Goal: Transaction & Acquisition: Purchase product/service

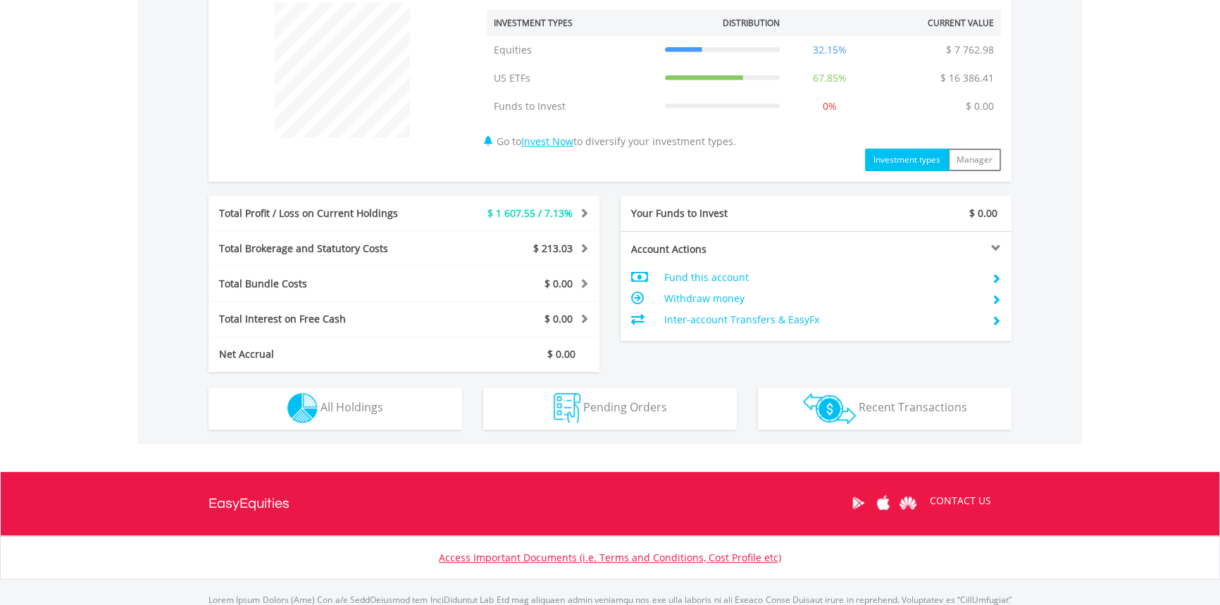
scroll to position [613, 0]
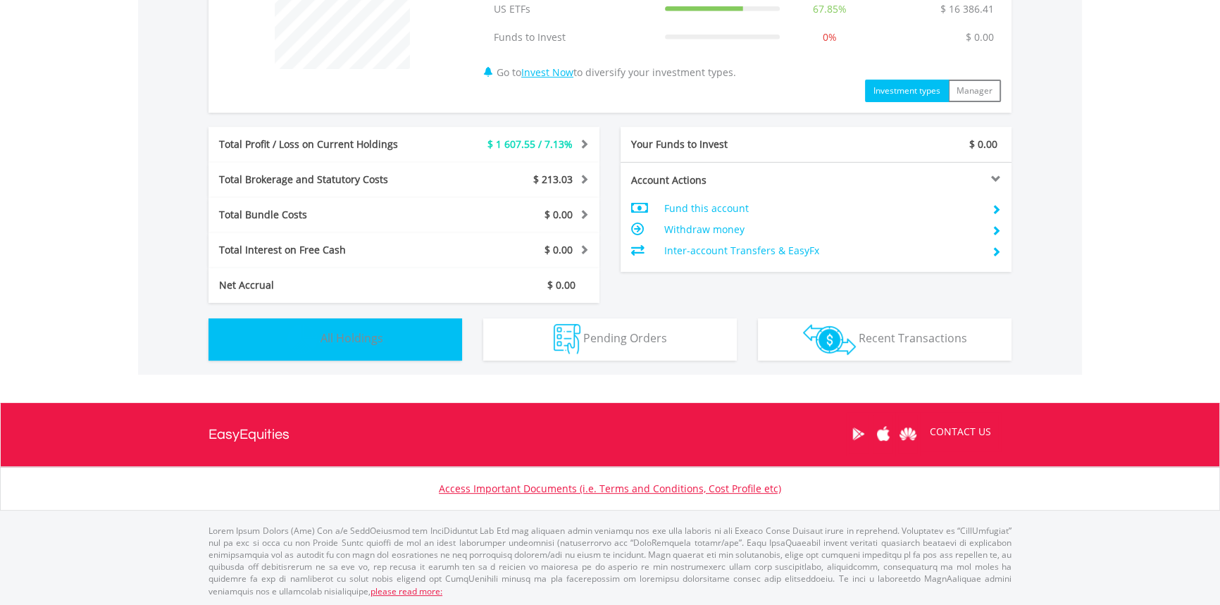
click at [390, 330] on button "Holdings All Holdings" at bounding box center [334, 339] width 253 height 42
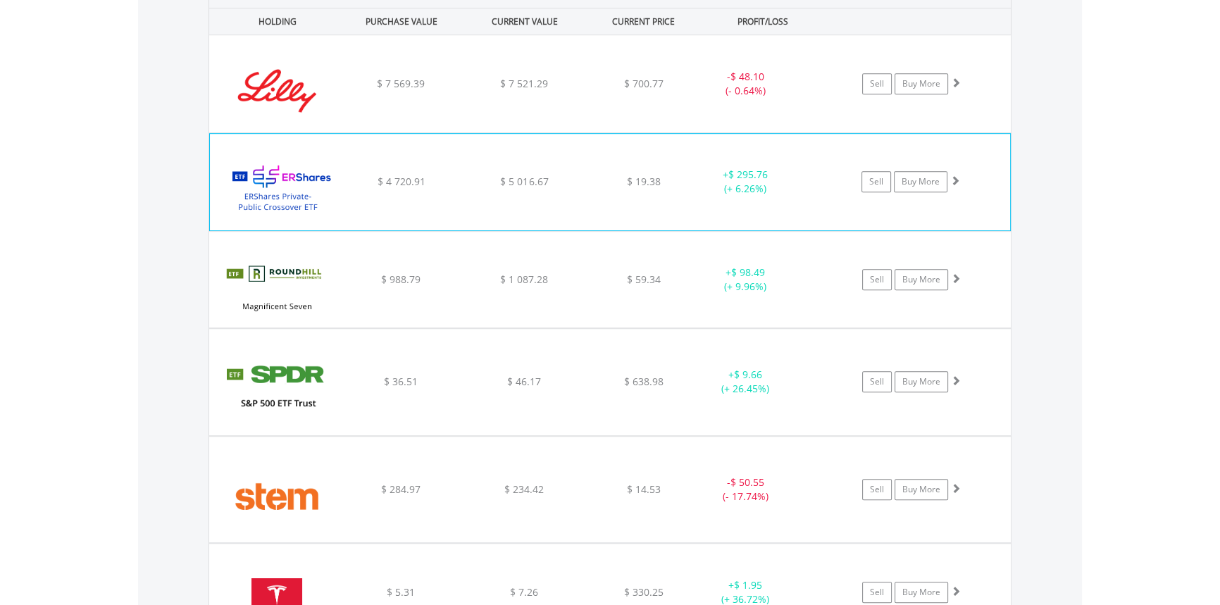
scroll to position [1079, 0]
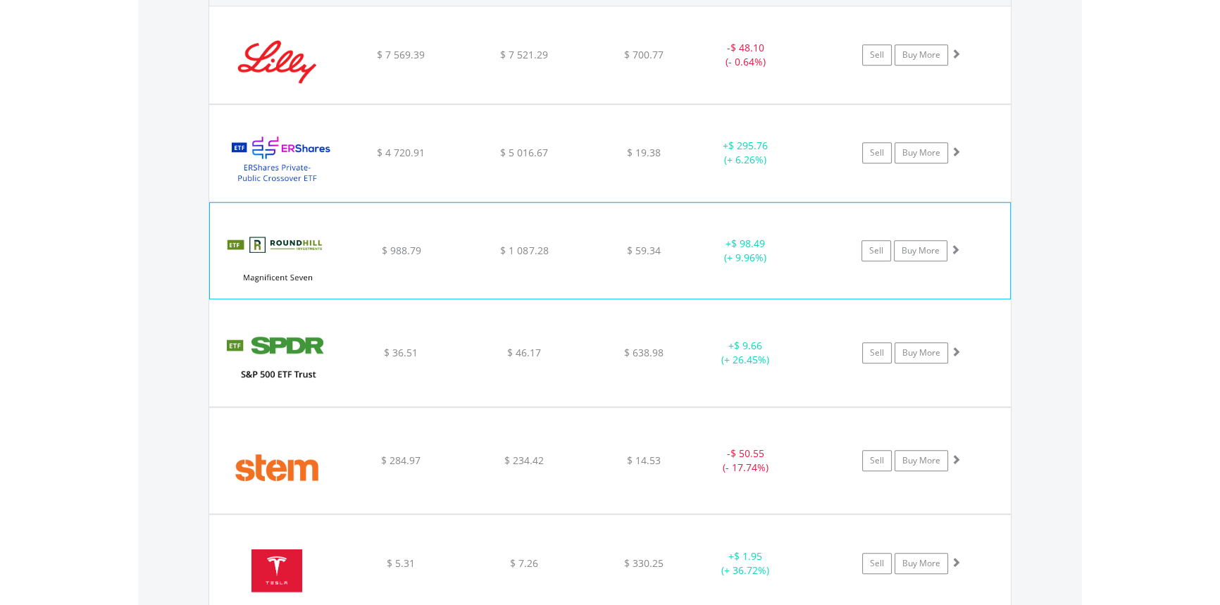
click at [955, 249] on span at bounding box center [955, 249] width 10 height 10
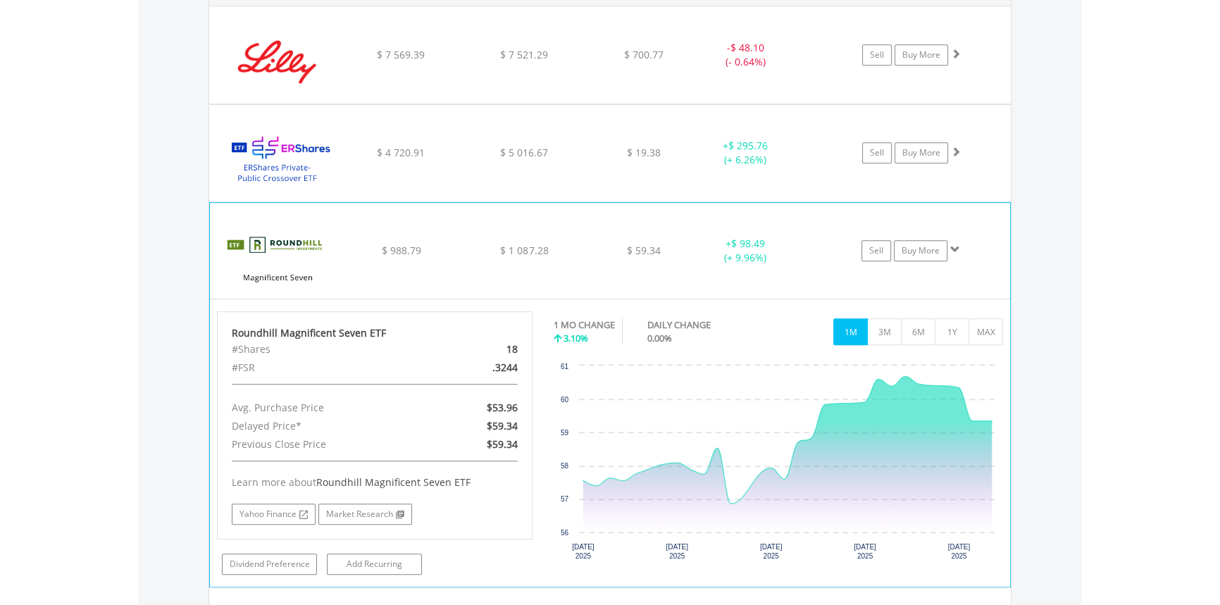
click at [955, 249] on span at bounding box center [955, 249] width 10 height 10
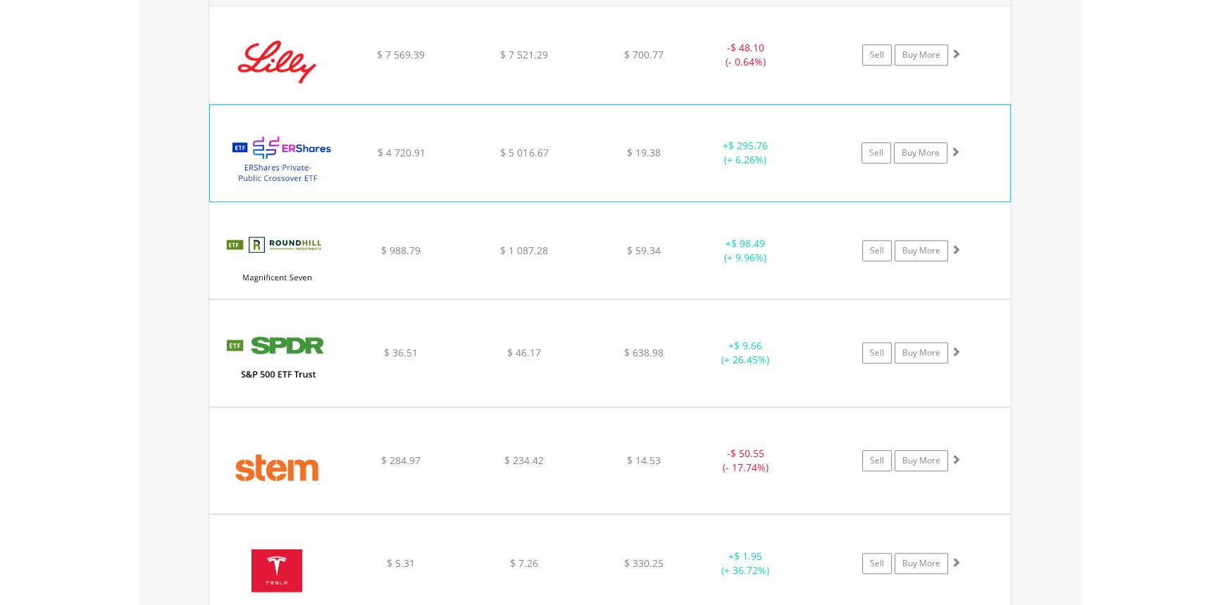
click at [955, 152] on span at bounding box center [955, 151] width 10 height 10
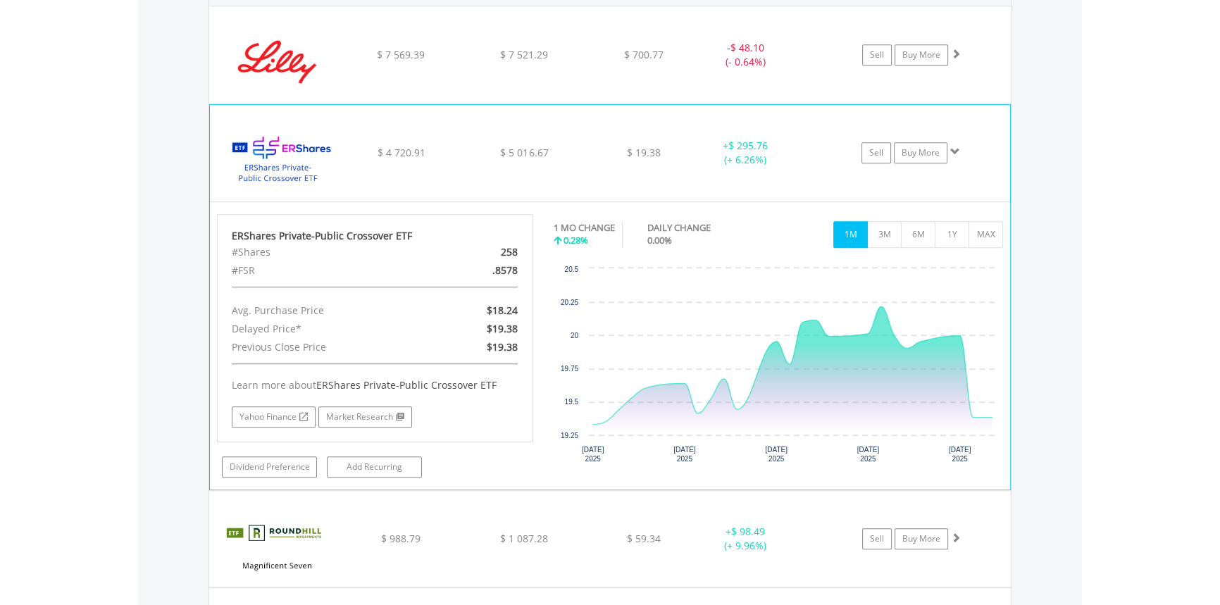
click at [955, 152] on span at bounding box center [955, 151] width 10 height 10
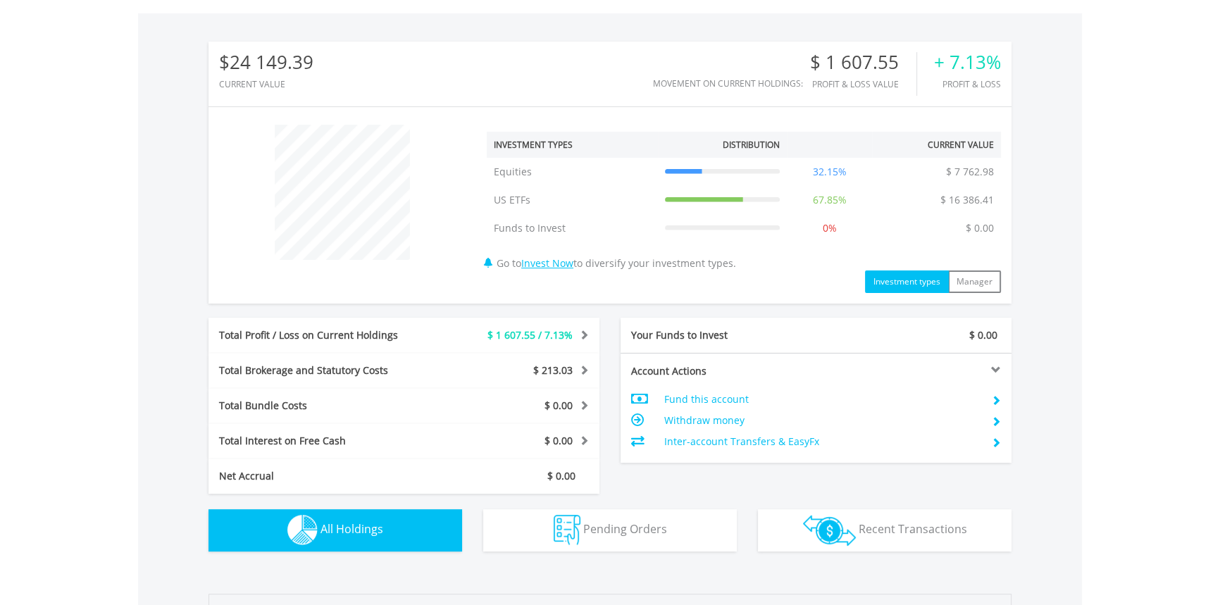
scroll to position [439, 0]
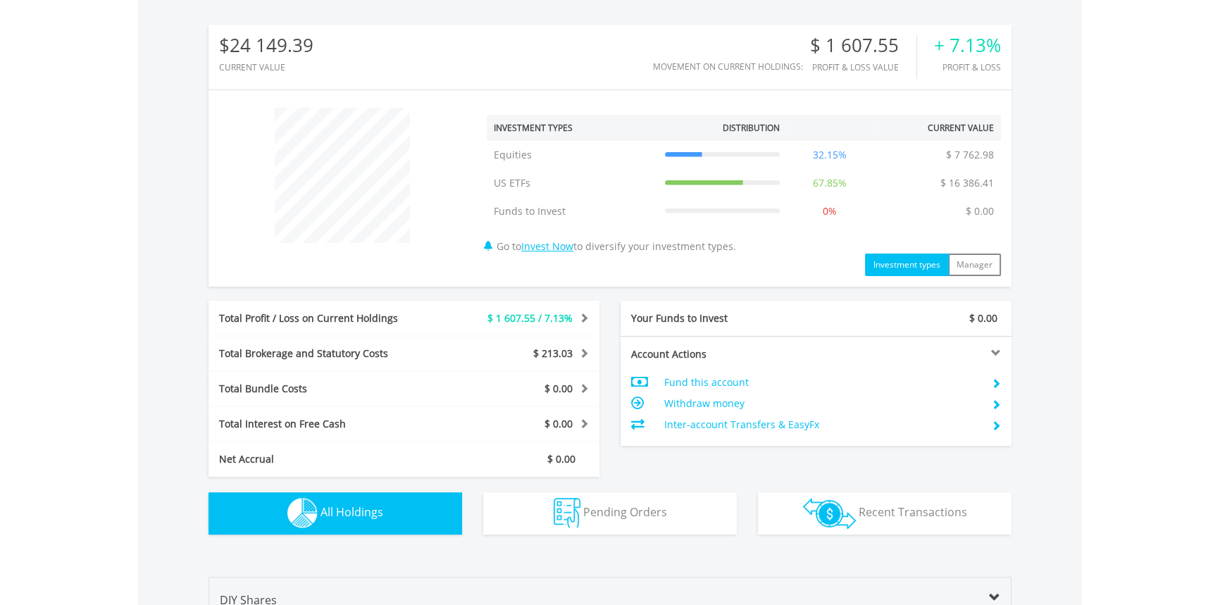
click at [378, 520] on button "Holdings All Holdings" at bounding box center [334, 513] width 253 height 42
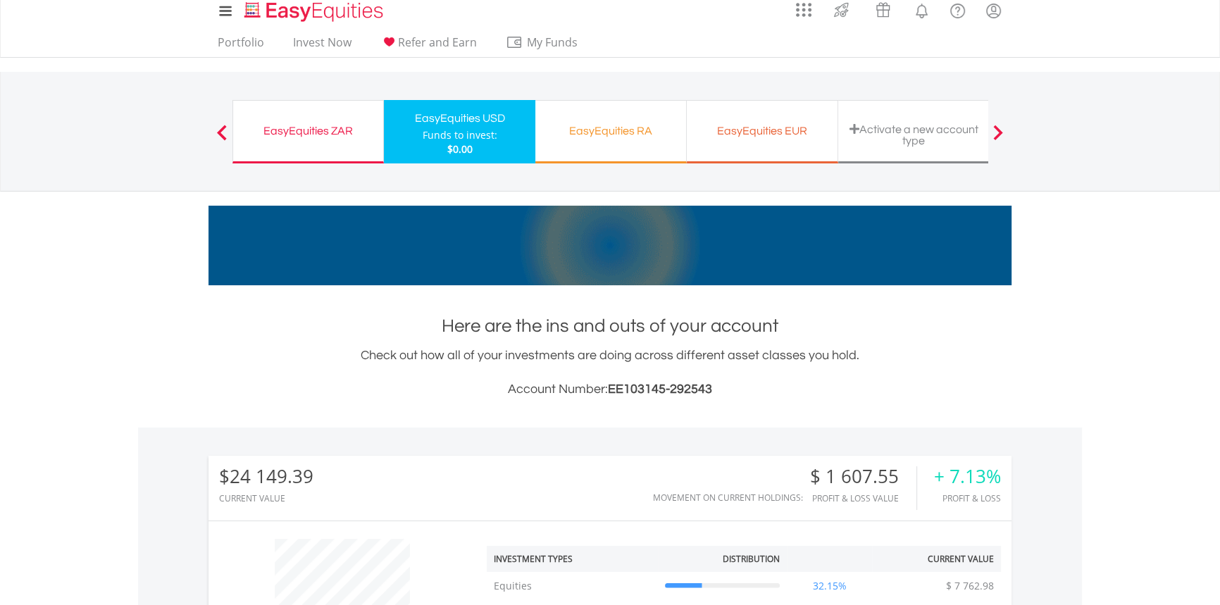
scroll to position [0, 0]
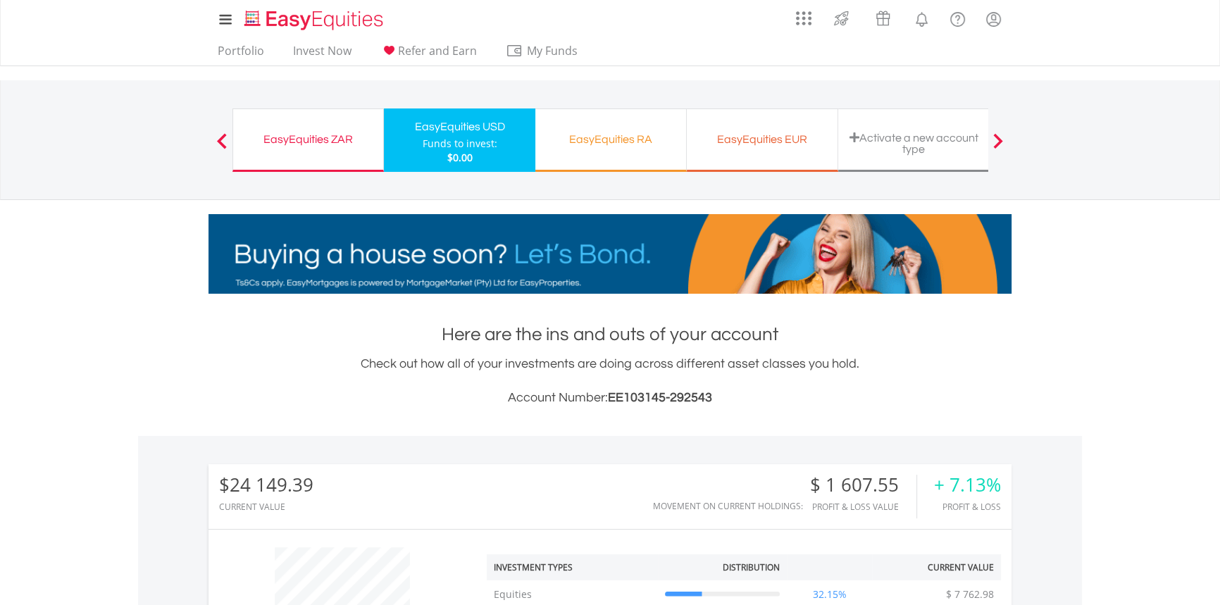
click at [318, 140] on div "EasyEquities ZAR" at bounding box center [308, 140] width 133 height 20
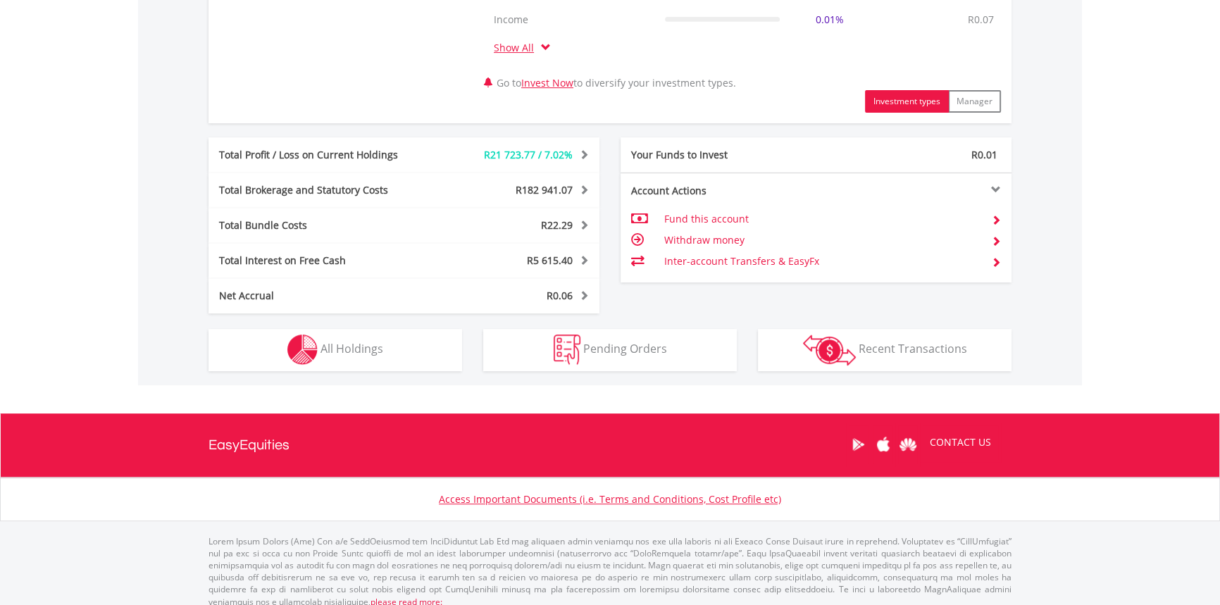
scroll to position [698, 0]
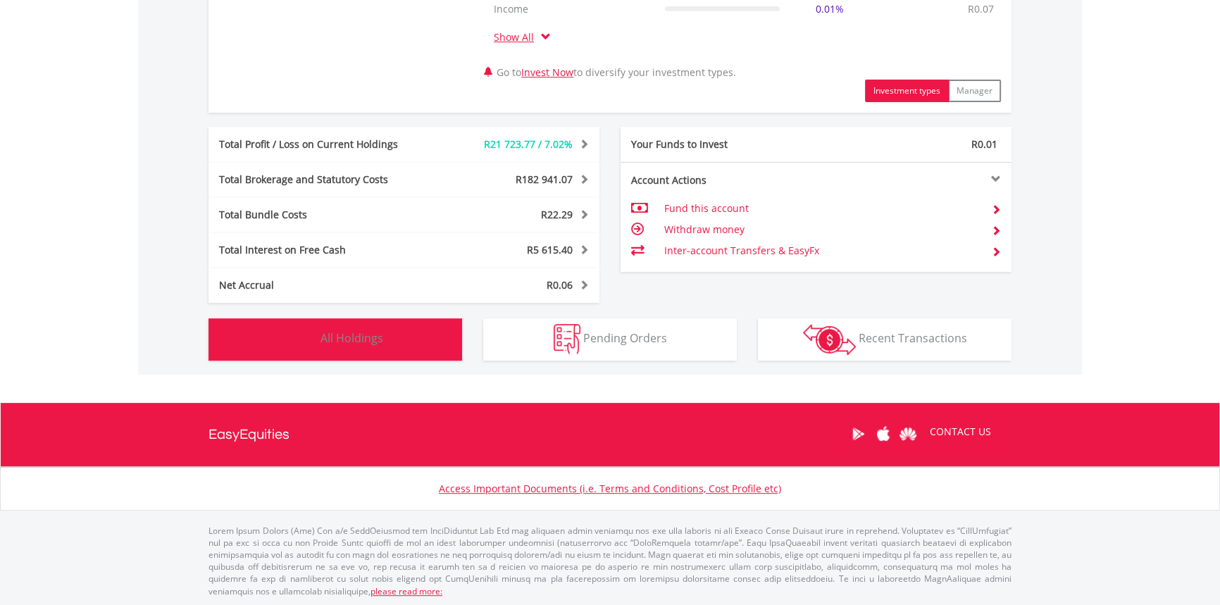
click at [409, 341] on button "Holdings All Holdings" at bounding box center [334, 339] width 253 height 42
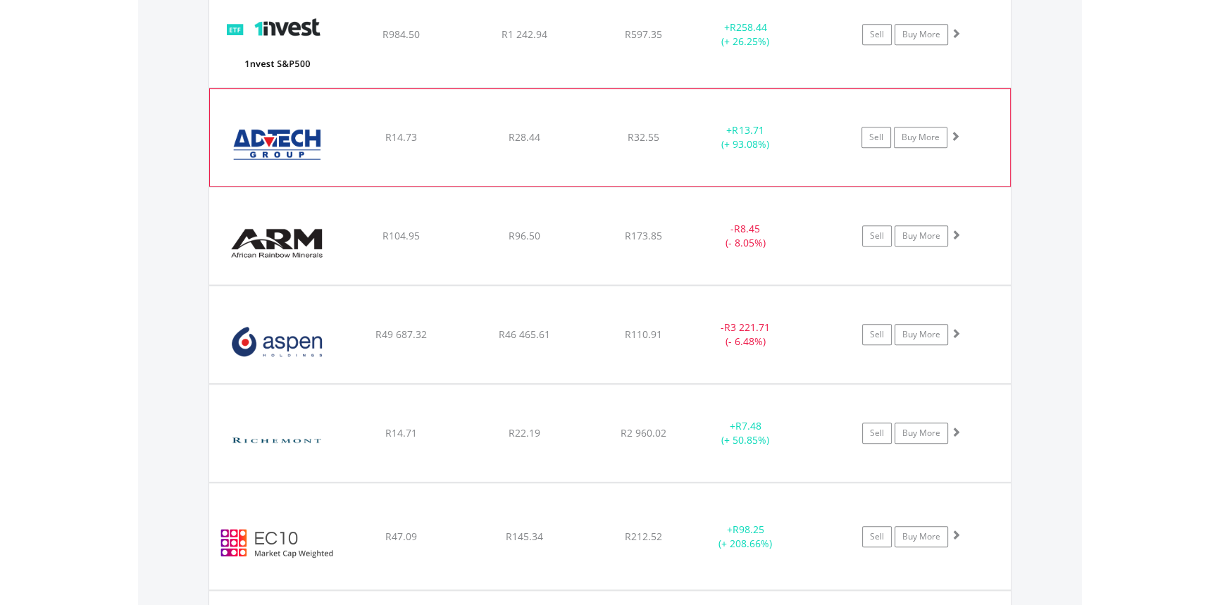
scroll to position [1292, 0]
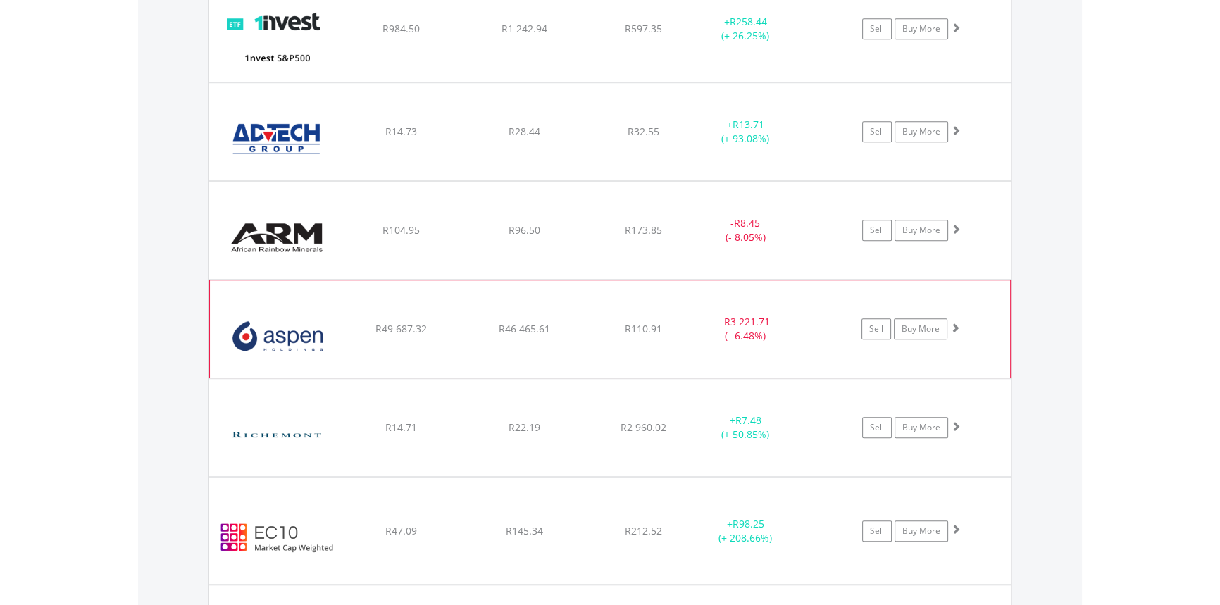
click at [955, 324] on span at bounding box center [955, 327] width 10 height 10
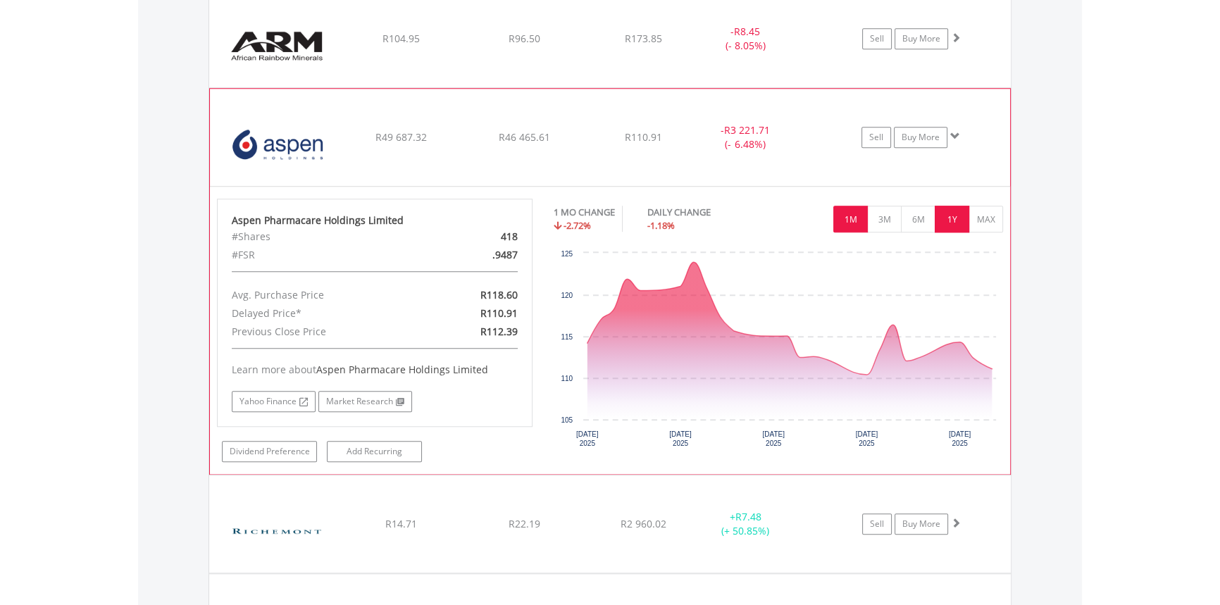
scroll to position [1484, 0]
click at [891, 215] on button "3M" at bounding box center [884, 218] width 35 height 27
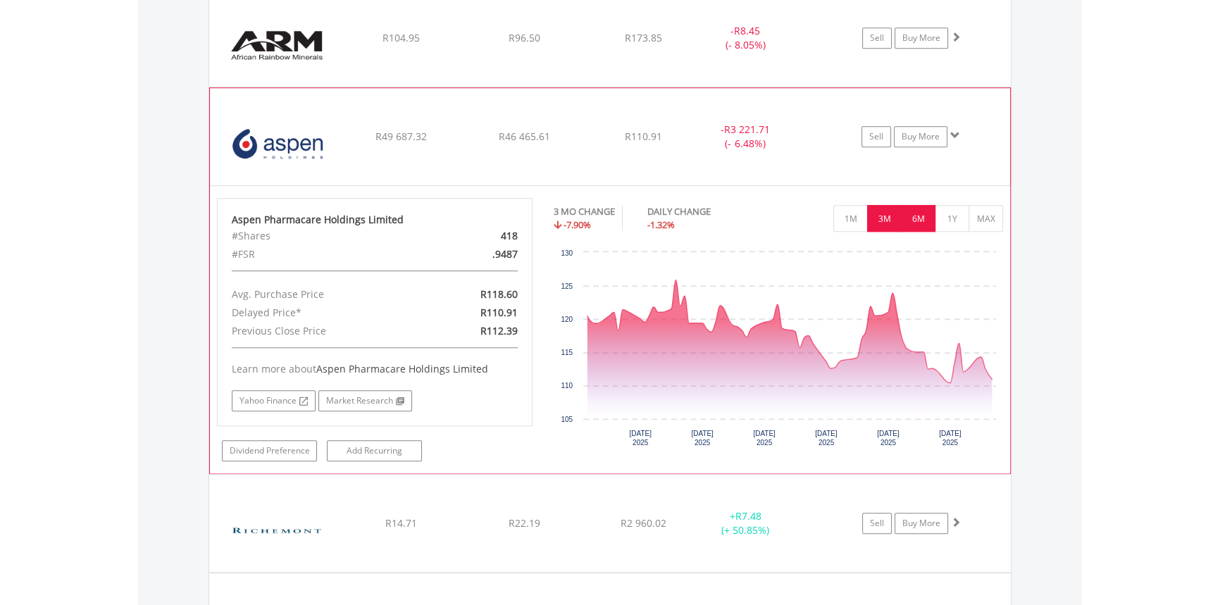
click at [932, 219] on button "6M" at bounding box center [918, 218] width 35 height 27
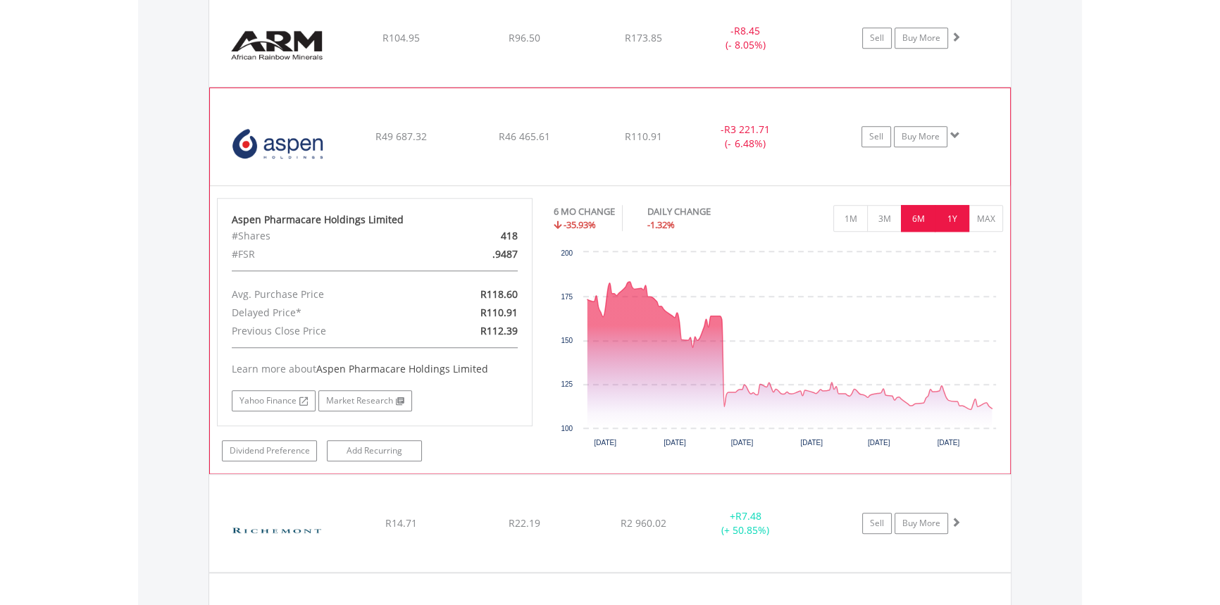
click at [953, 218] on button "1Y" at bounding box center [951, 218] width 35 height 27
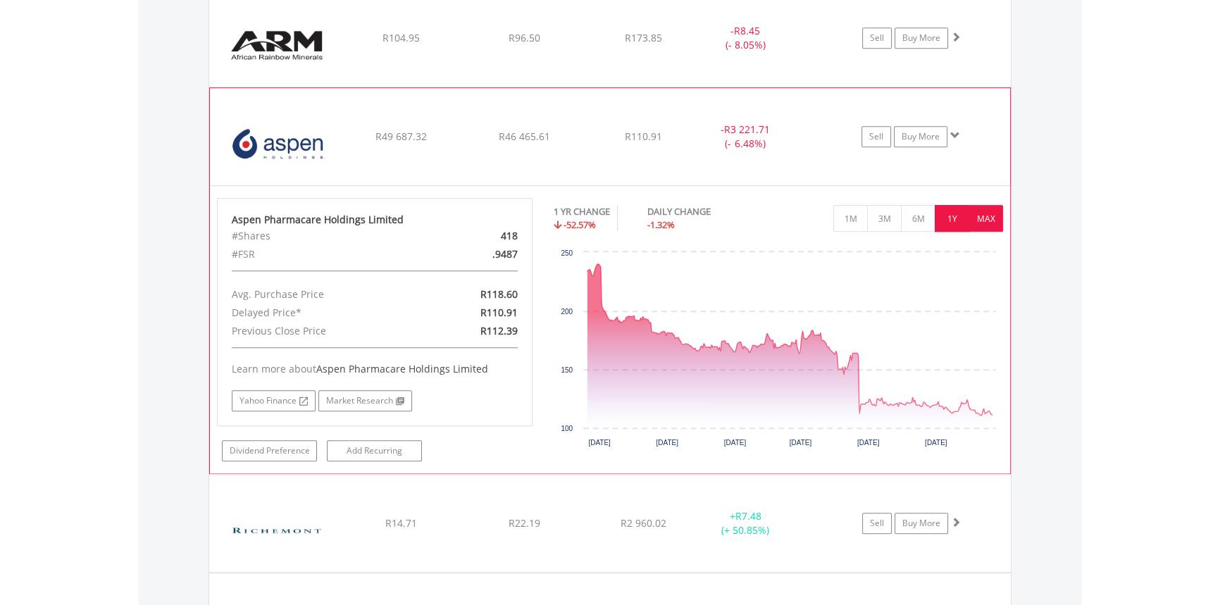
click at [981, 219] on button "MAX" at bounding box center [985, 218] width 35 height 27
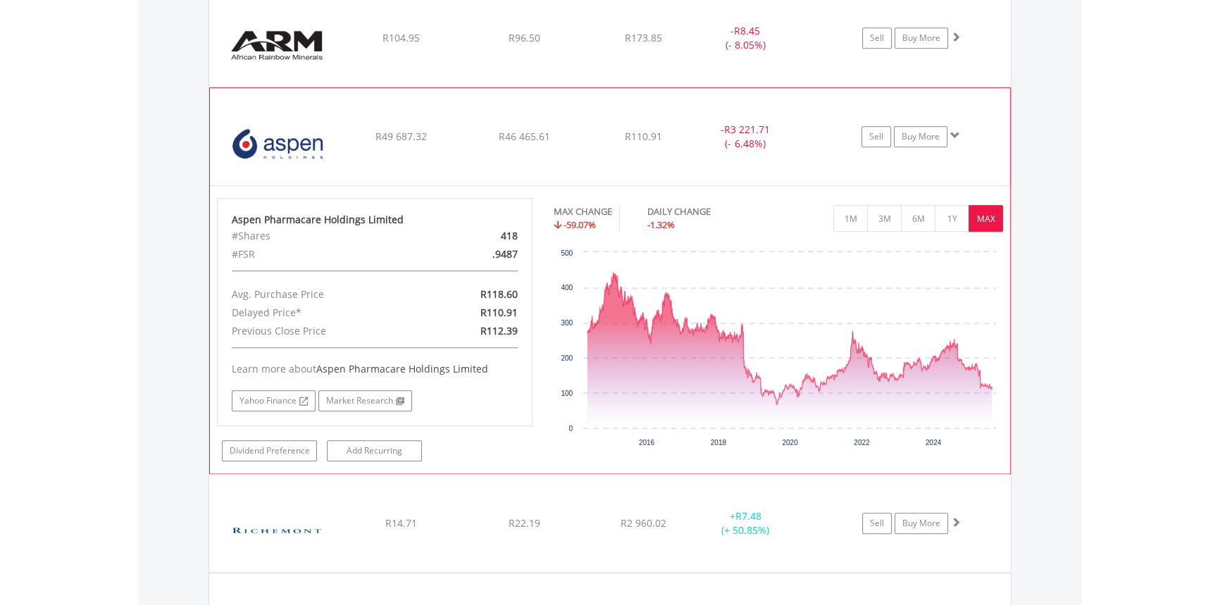
click at [958, 130] on span at bounding box center [955, 135] width 10 height 10
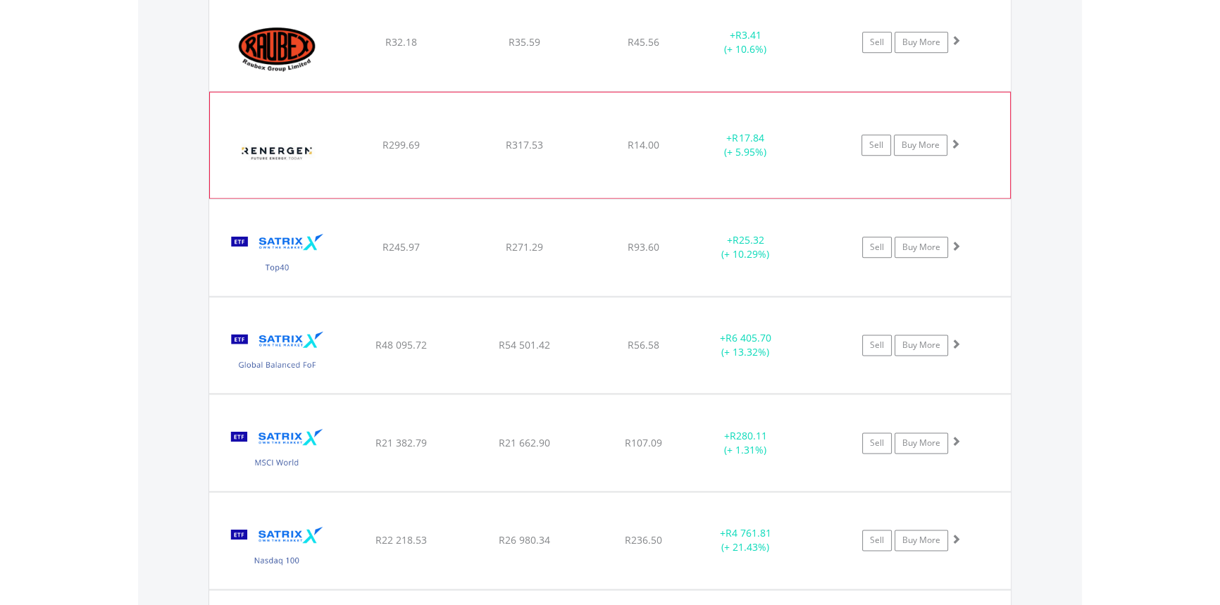
scroll to position [2252, 0]
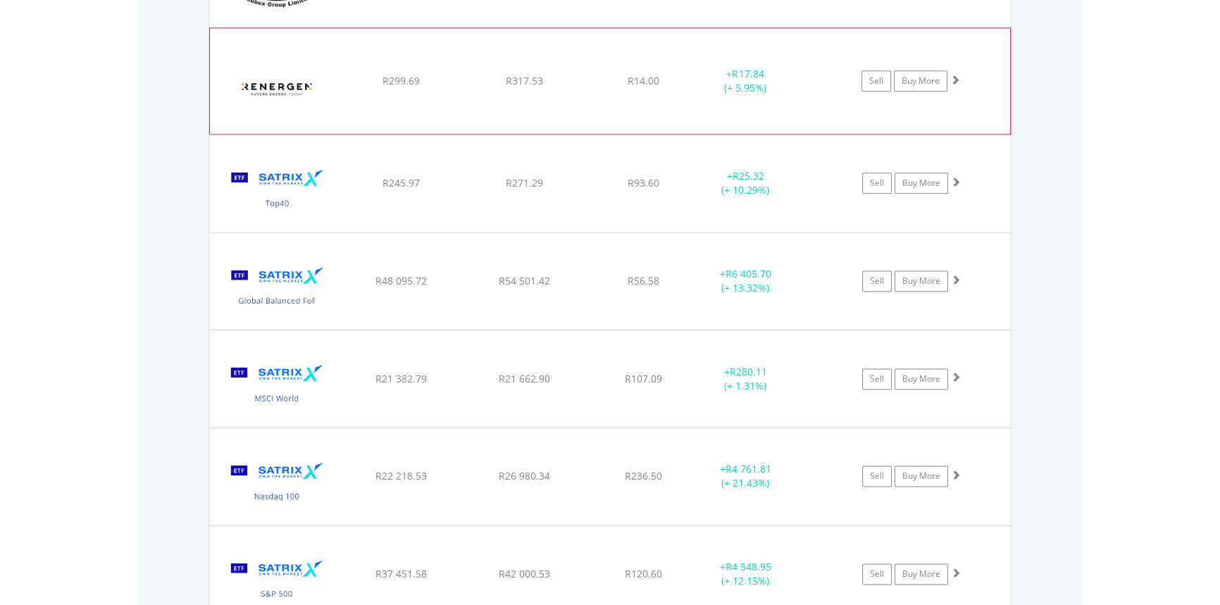
click at [957, 80] on span at bounding box center [955, 80] width 10 height 10
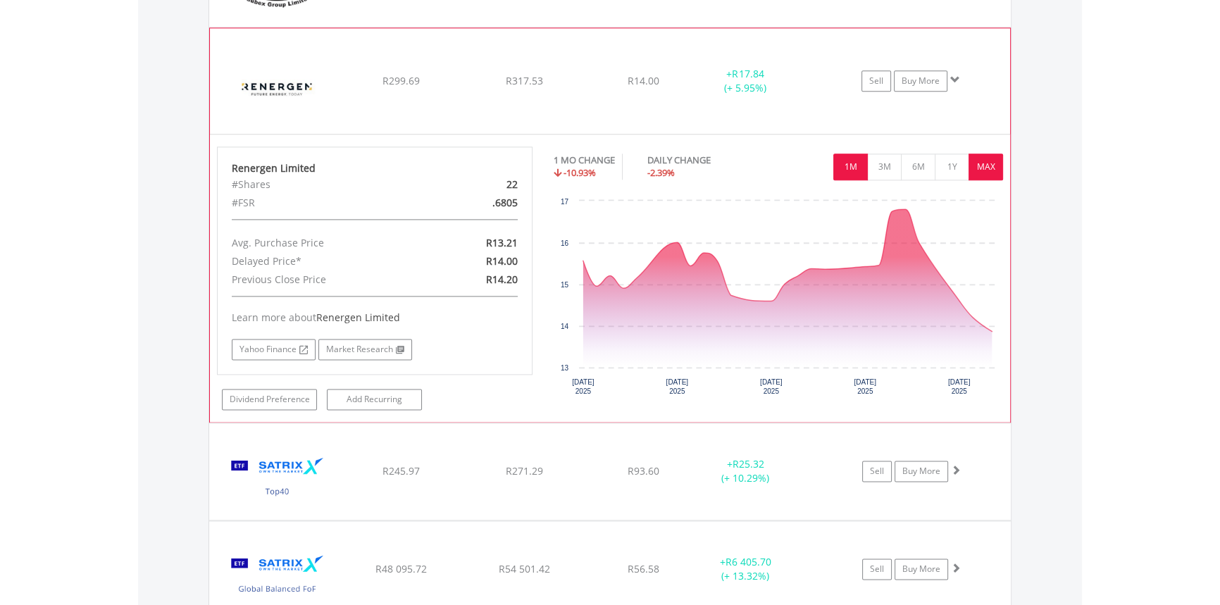
click at [991, 170] on button "MAX" at bounding box center [985, 166] width 35 height 27
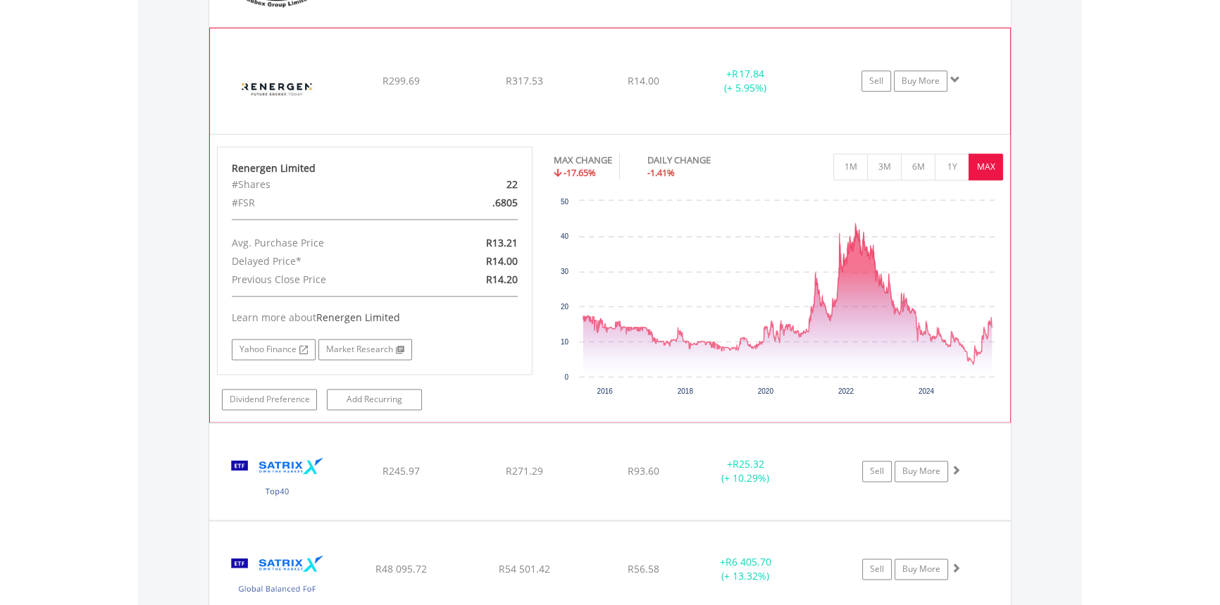
click at [953, 75] on span at bounding box center [955, 80] width 10 height 10
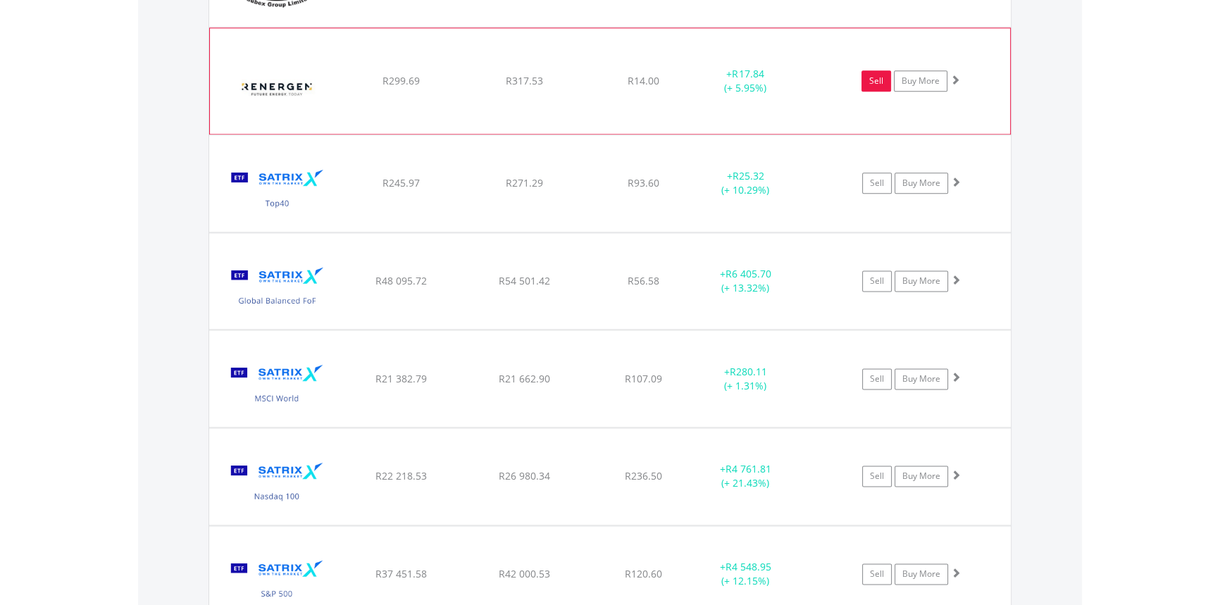
click at [883, 80] on link "Sell" at bounding box center [876, 80] width 30 height 21
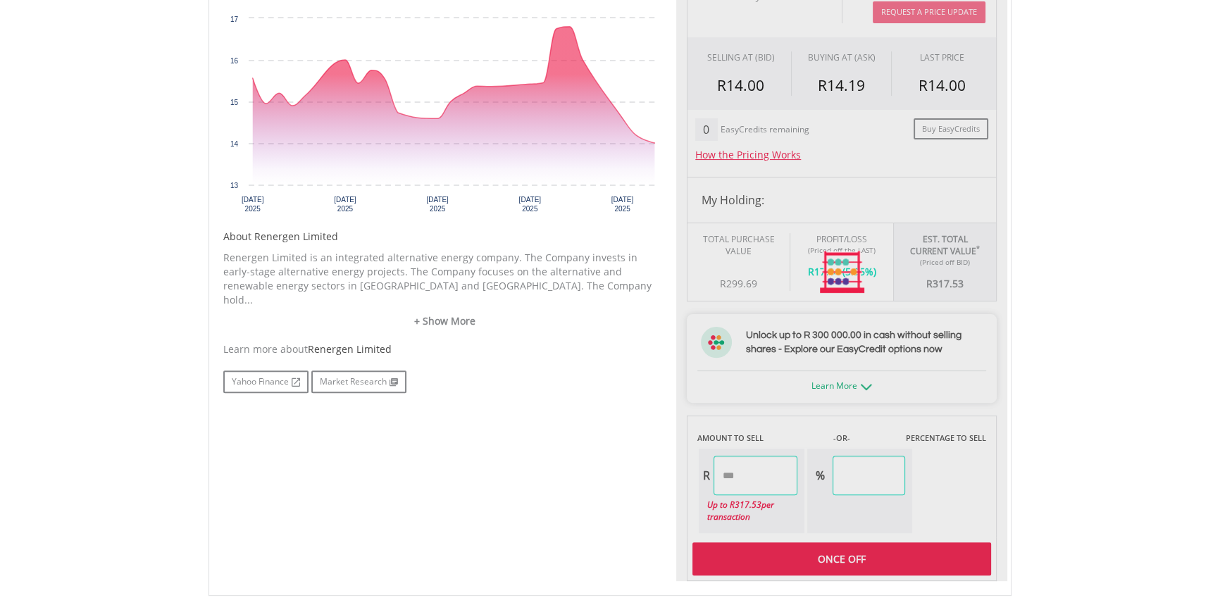
scroll to position [512, 0]
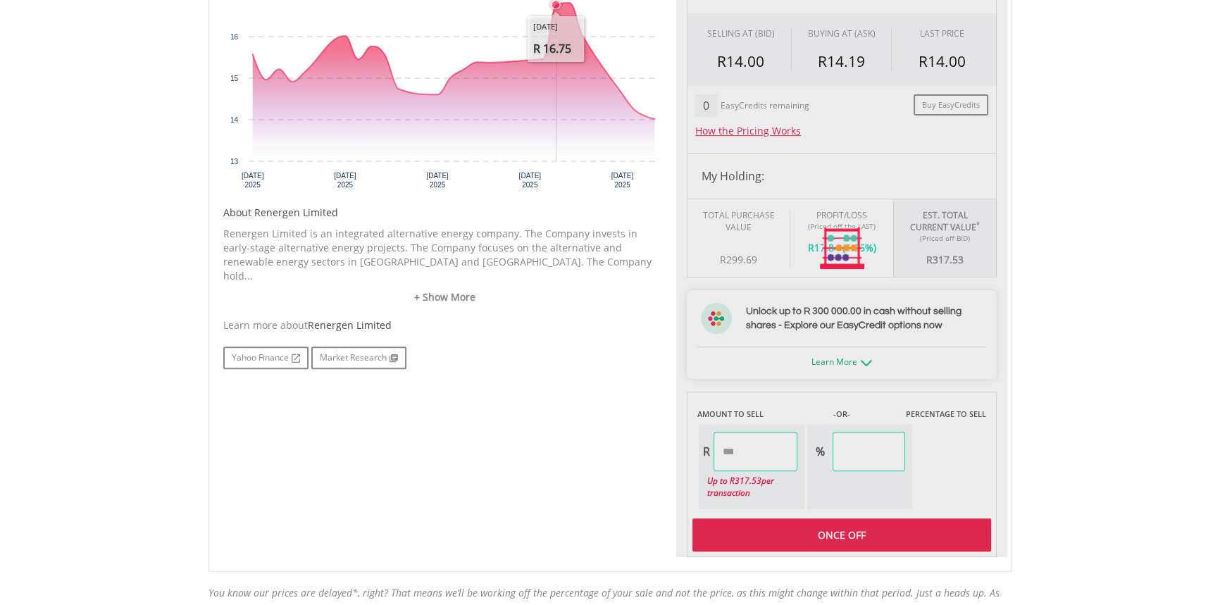
type input "******"
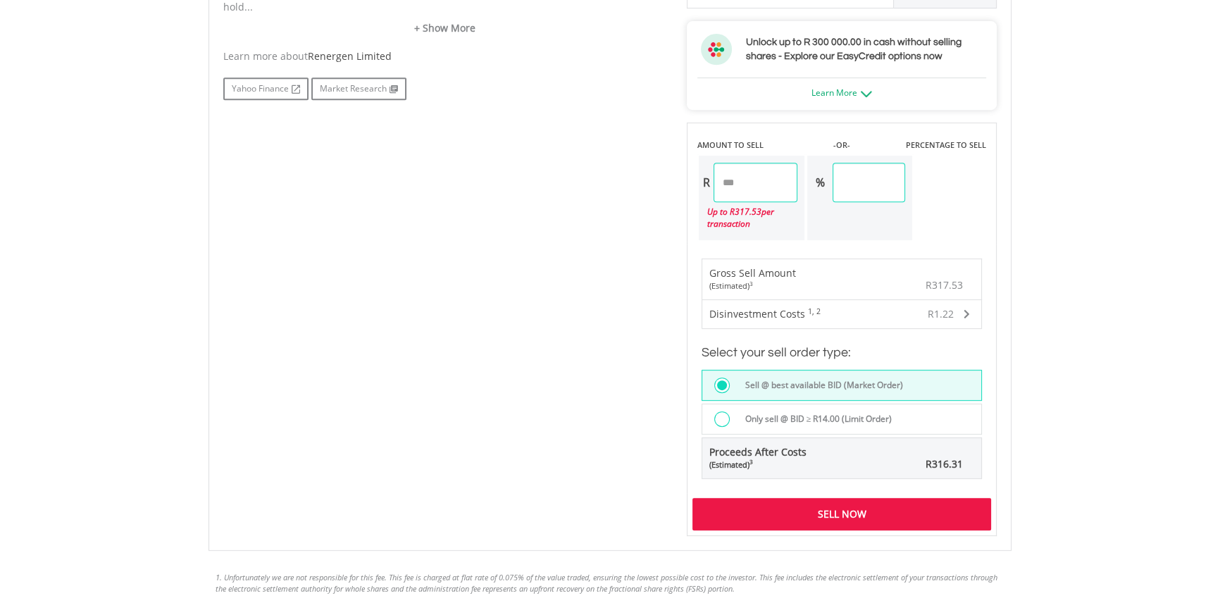
scroll to position [1088, 0]
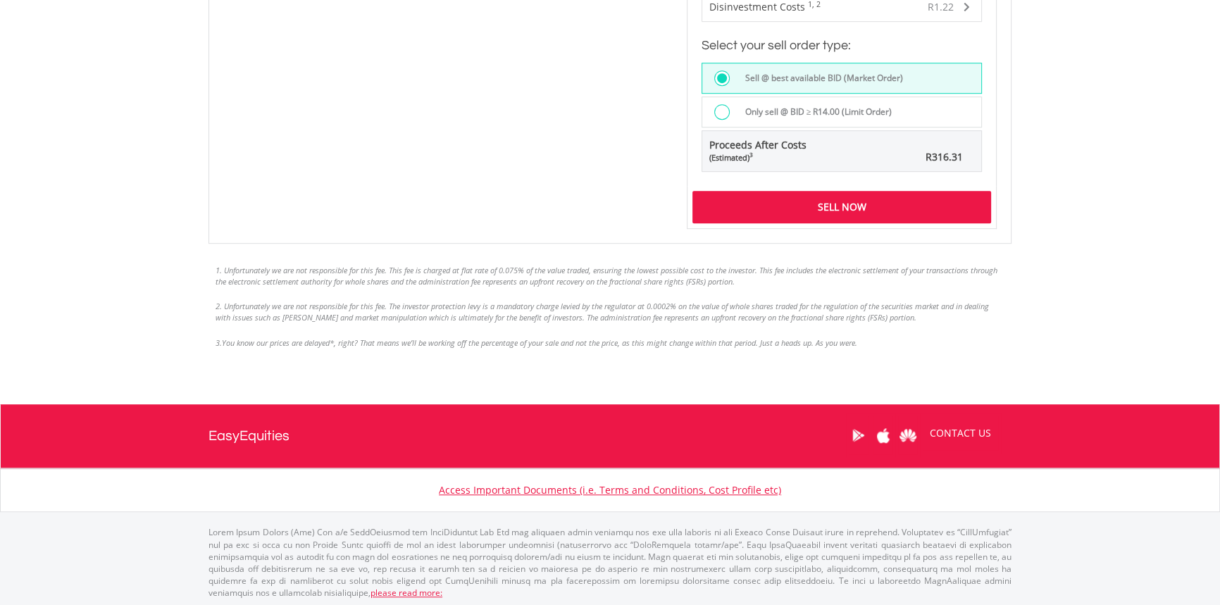
click at [819, 208] on div "Sell Now" at bounding box center [841, 207] width 299 height 32
